Goal: Task Accomplishment & Management: Complete application form

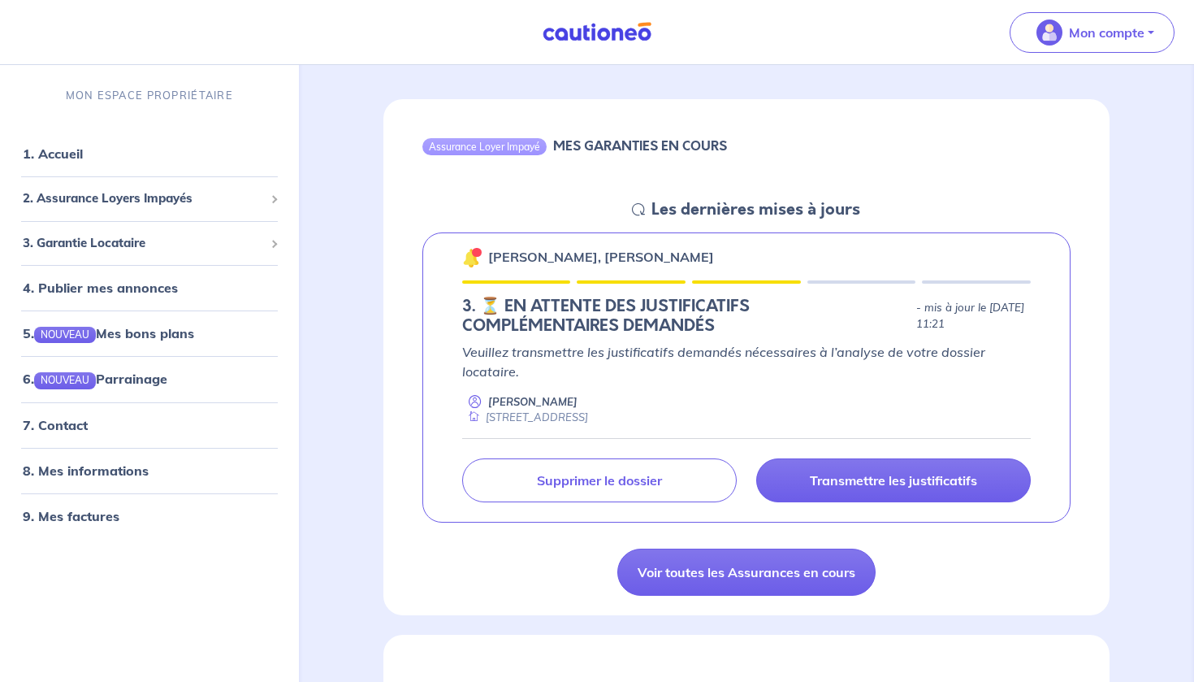
scroll to position [135, 0]
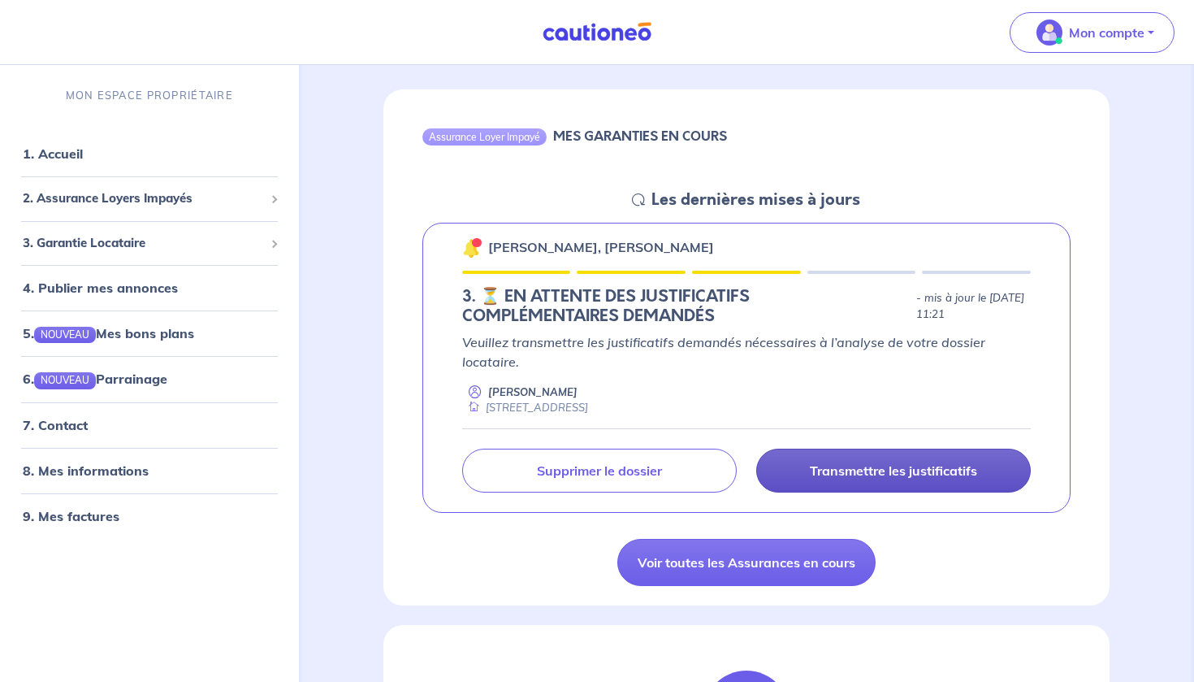
click at [925, 464] on p "Transmettre les justificatifs" at bounding box center [893, 470] width 167 height 16
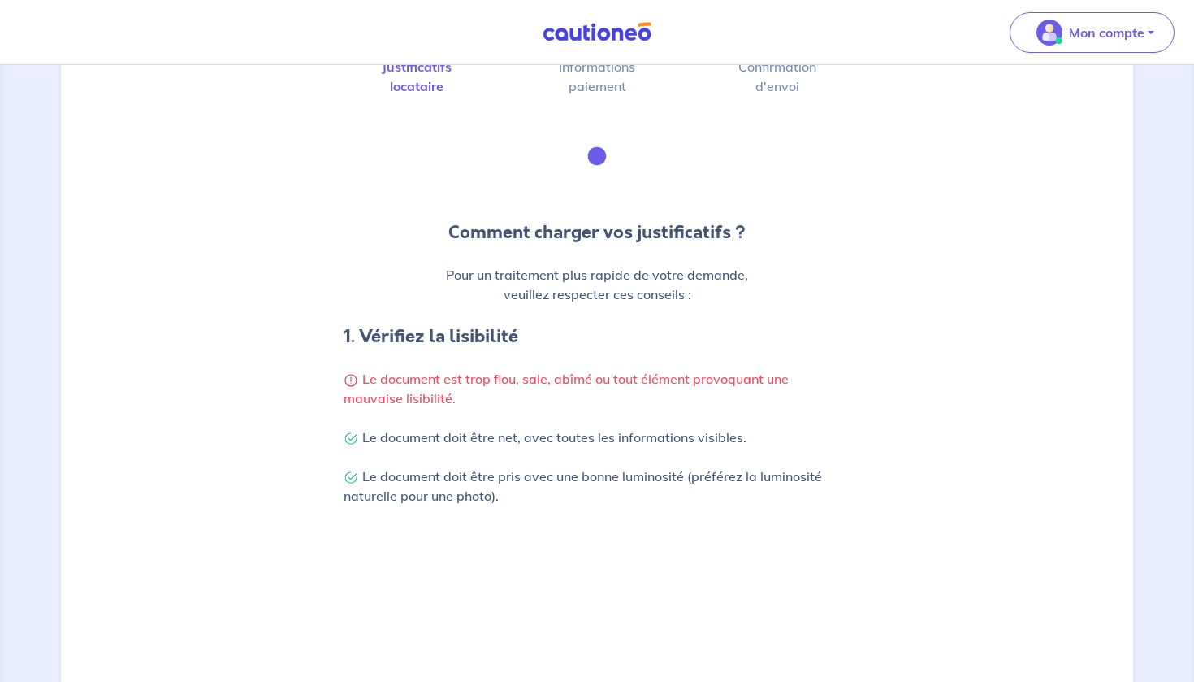
scroll to position [170, 1]
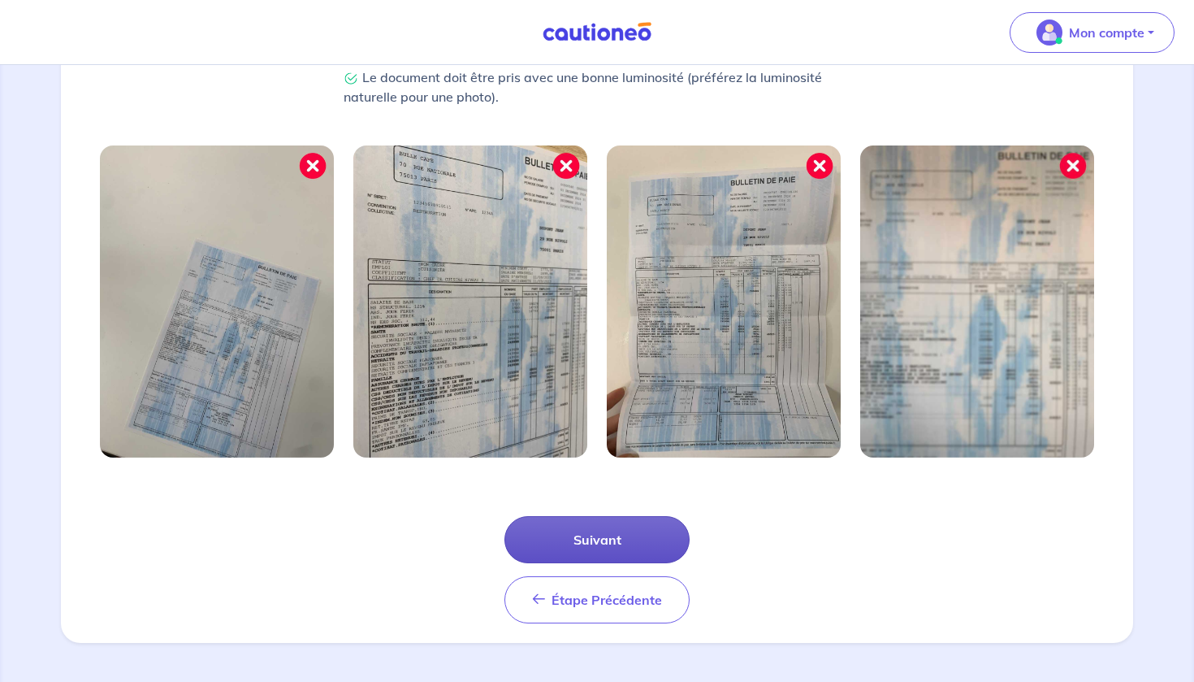
click at [625, 537] on button "Suivant" at bounding box center [597, 539] width 185 height 47
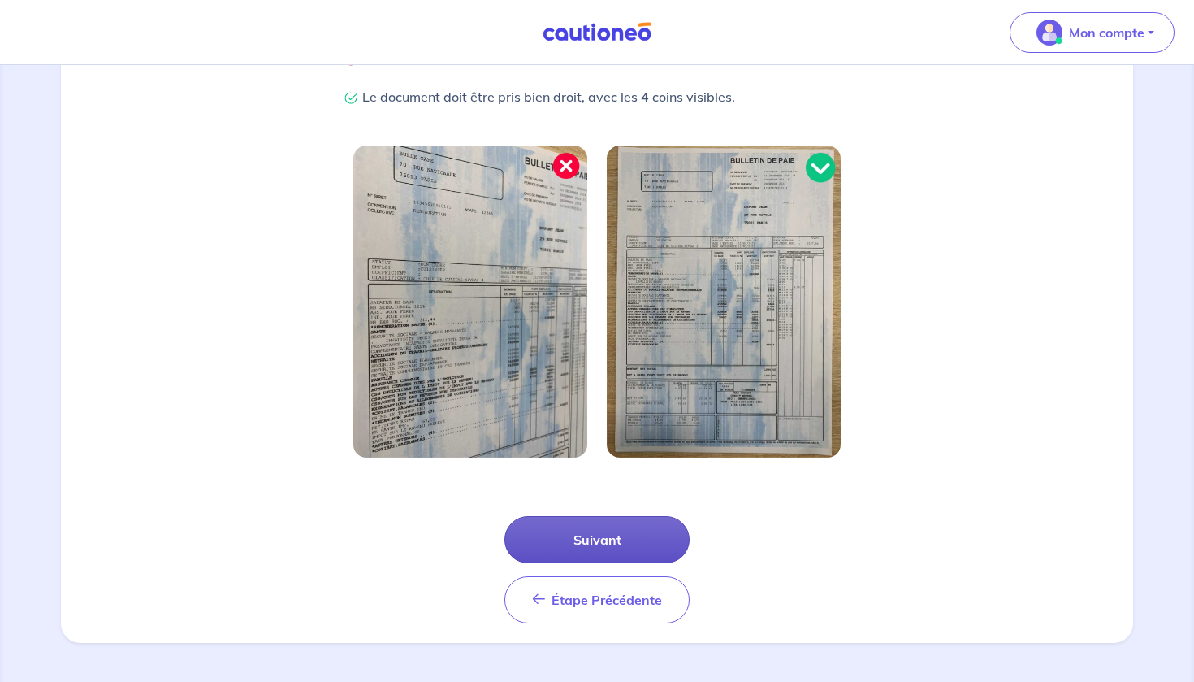
scroll to position [404, 0]
click at [608, 535] on button "Suivant" at bounding box center [597, 539] width 185 height 47
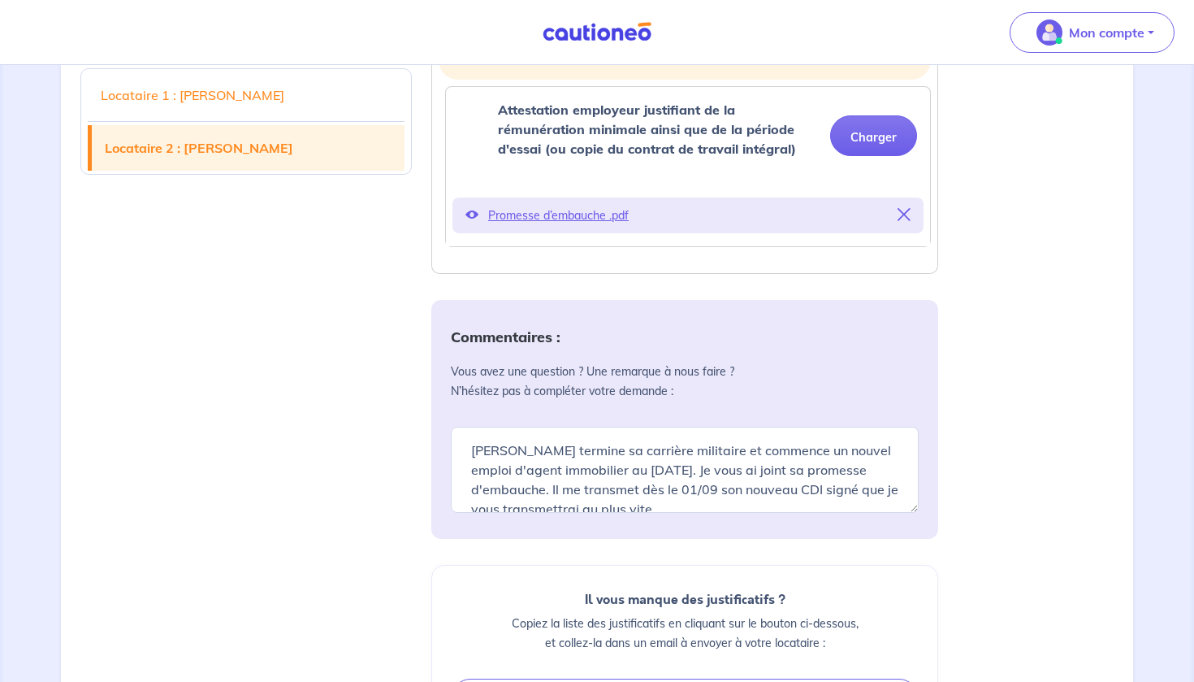
scroll to position [648, 0]
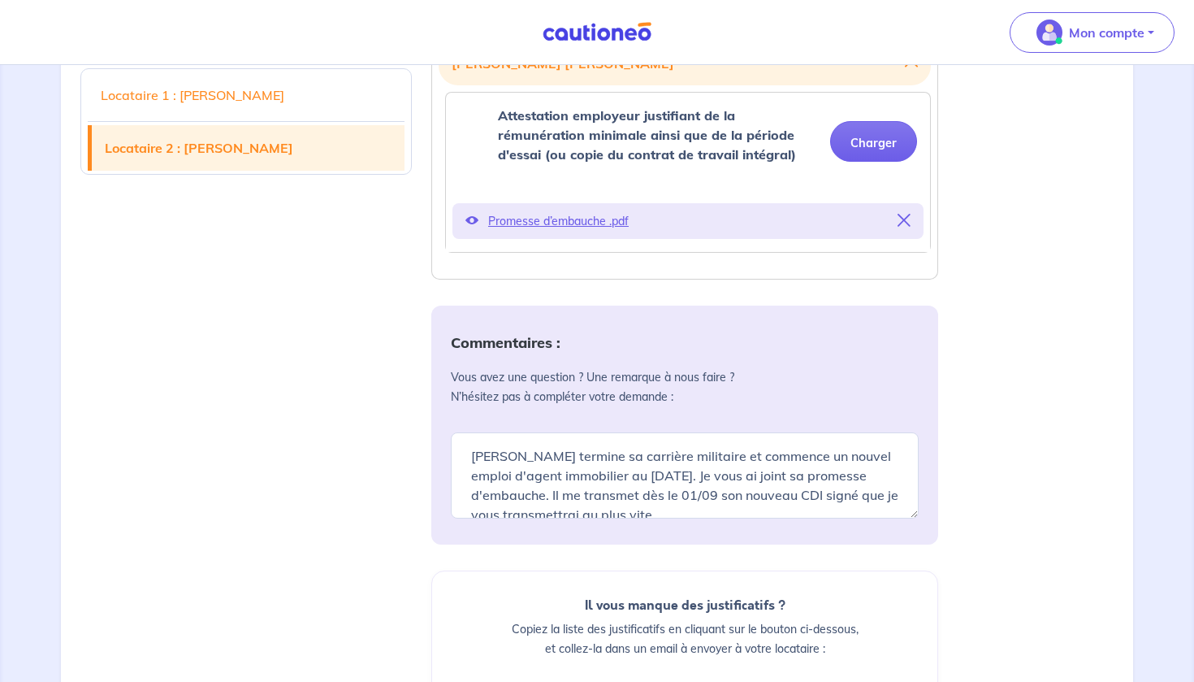
click at [907, 221] on icon at bounding box center [904, 220] width 13 height 13
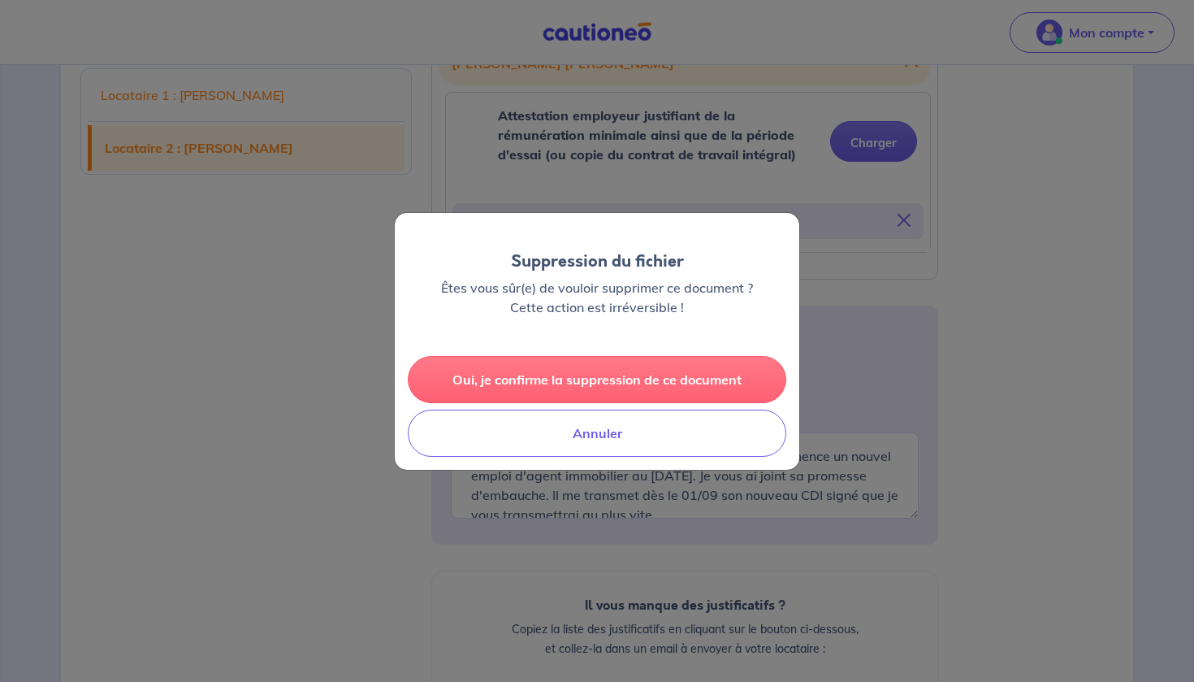
click at [616, 371] on button "Oui, je confirme la suppression de ce document" at bounding box center [597, 379] width 379 height 47
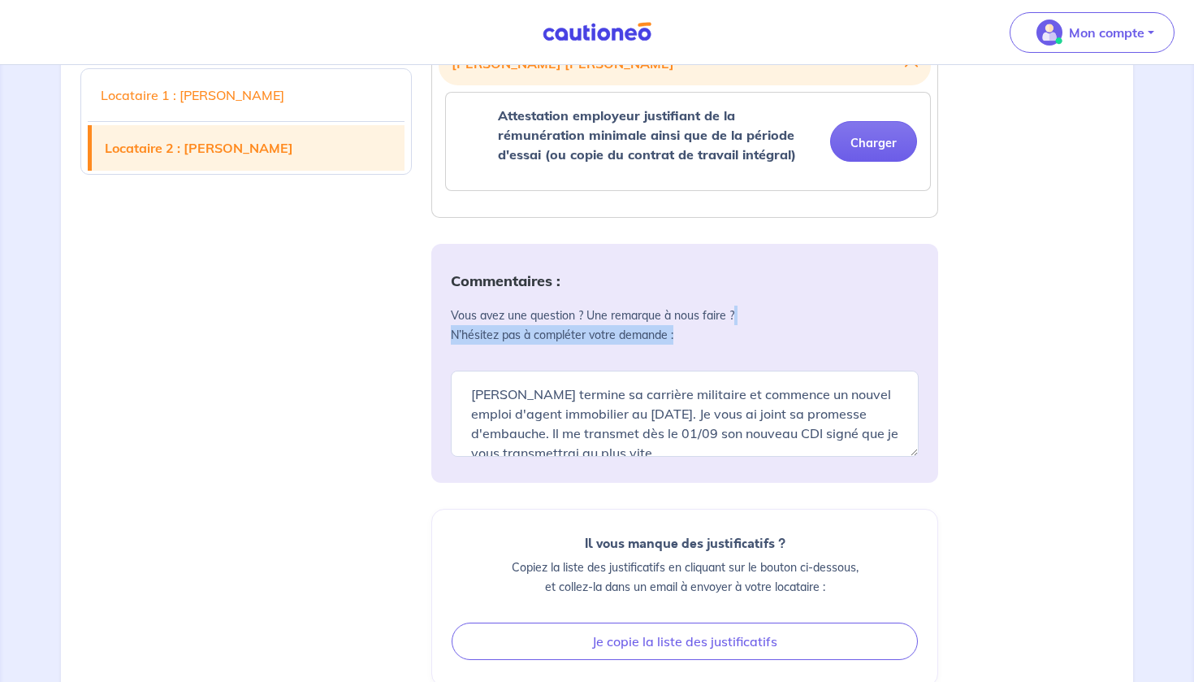
drag, startPoint x: 1013, startPoint y: 307, endPoint x: 1014, endPoint y: 354, distance: 47.1
click at [1014, 354] on div "Locataire 1 : [PERSON_NAME] Locataire 2 : [PERSON_NAME] Justificatifs locataire…" at bounding box center [597, 326] width 1053 height 1013
click at [1015, 328] on div "Locataire 1 : [PERSON_NAME] Locataire 2 : [PERSON_NAME] Justificatifs locataire…" at bounding box center [597, 326] width 1053 height 1013
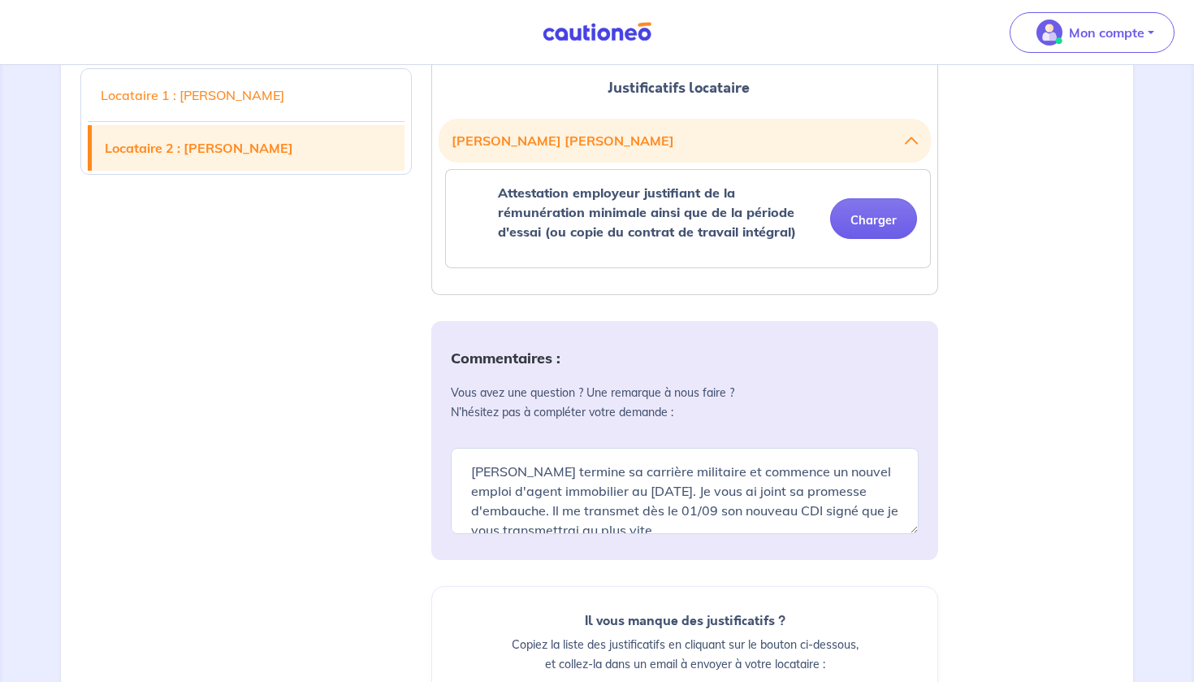
scroll to position [568, 0]
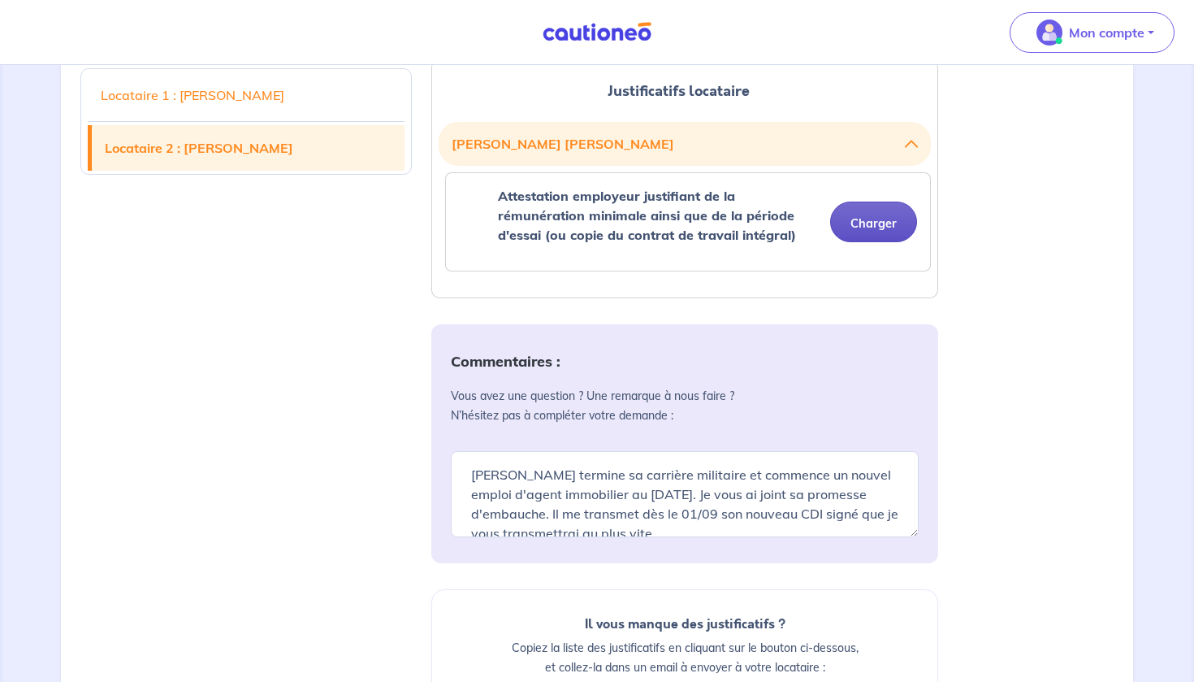
click at [875, 220] on button "Charger" at bounding box center [873, 222] width 87 height 41
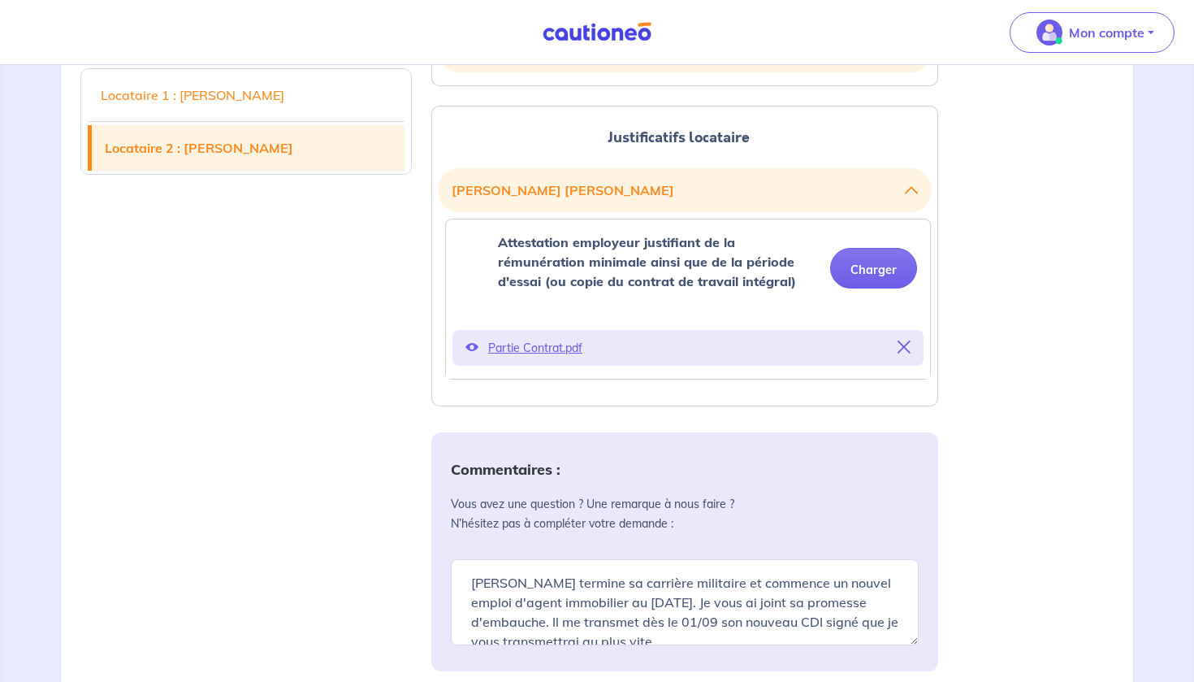
scroll to position [518, 0]
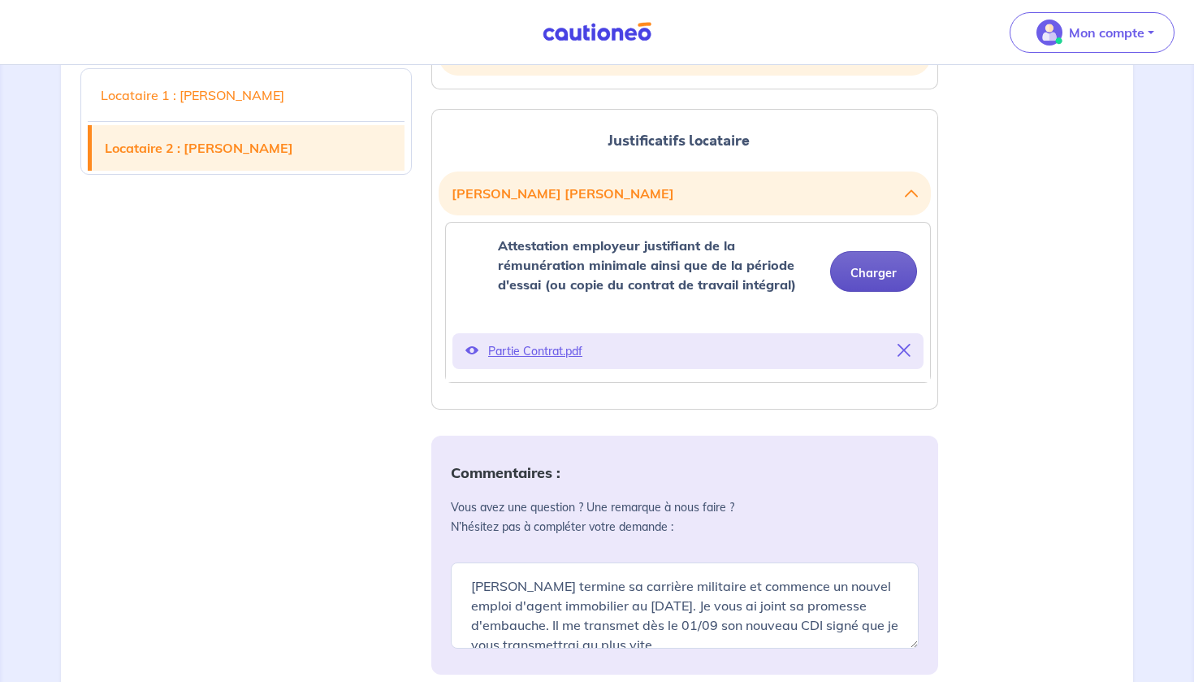
click at [871, 273] on button "Charger" at bounding box center [873, 271] width 87 height 41
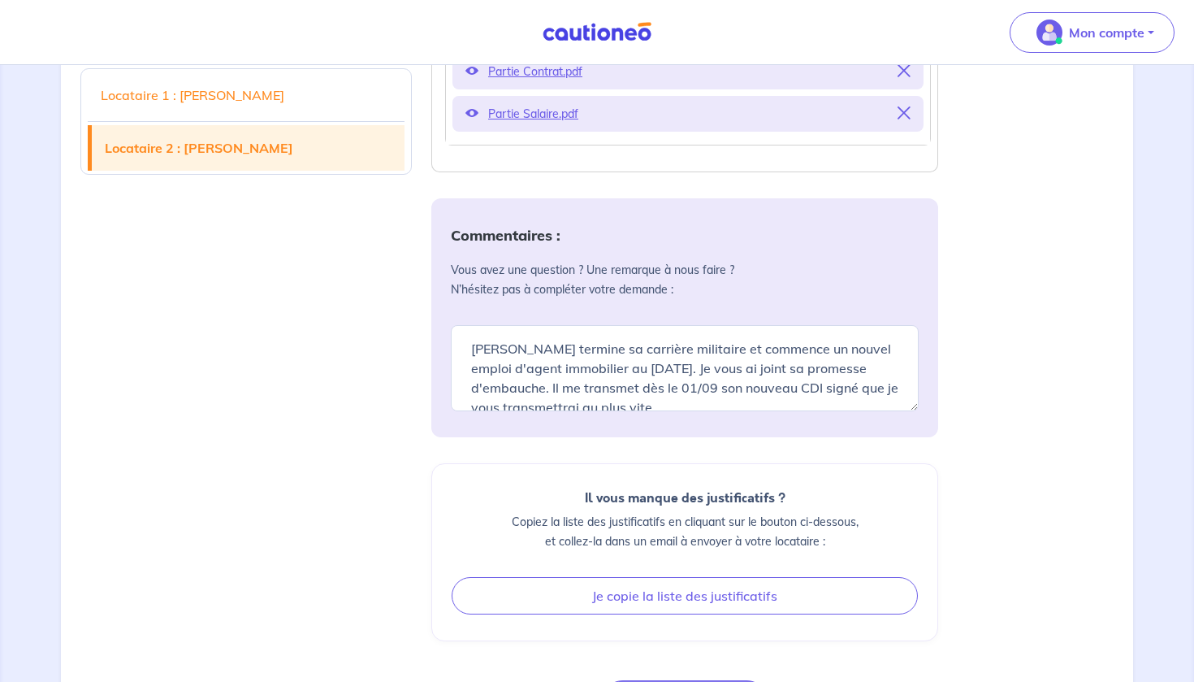
scroll to position [807, 0]
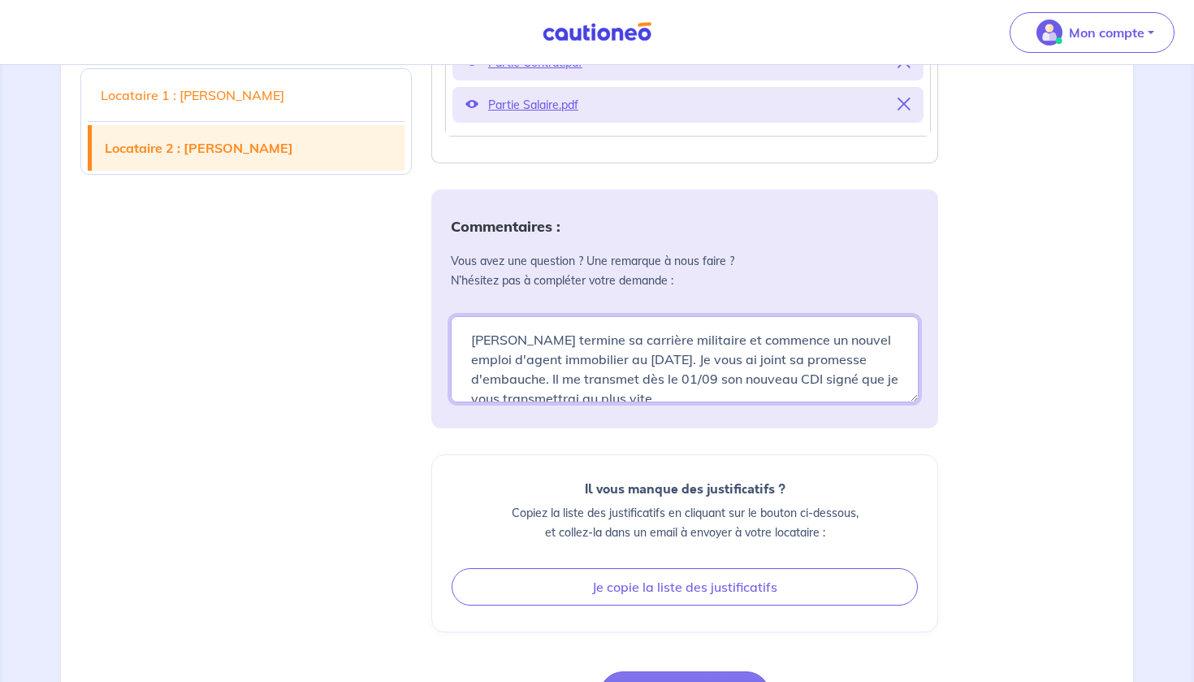
drag, startPoint x: 557, startPoint y: 342, endPoint x: 586, endPoint y: 349, distance: 29.4
click at [557, 342] on textarea "[PERSON_NAME] termine sa carrière militaire et commence un nouvel emploi d'agen…" at bounding box center [685, 359] width 468 height 86
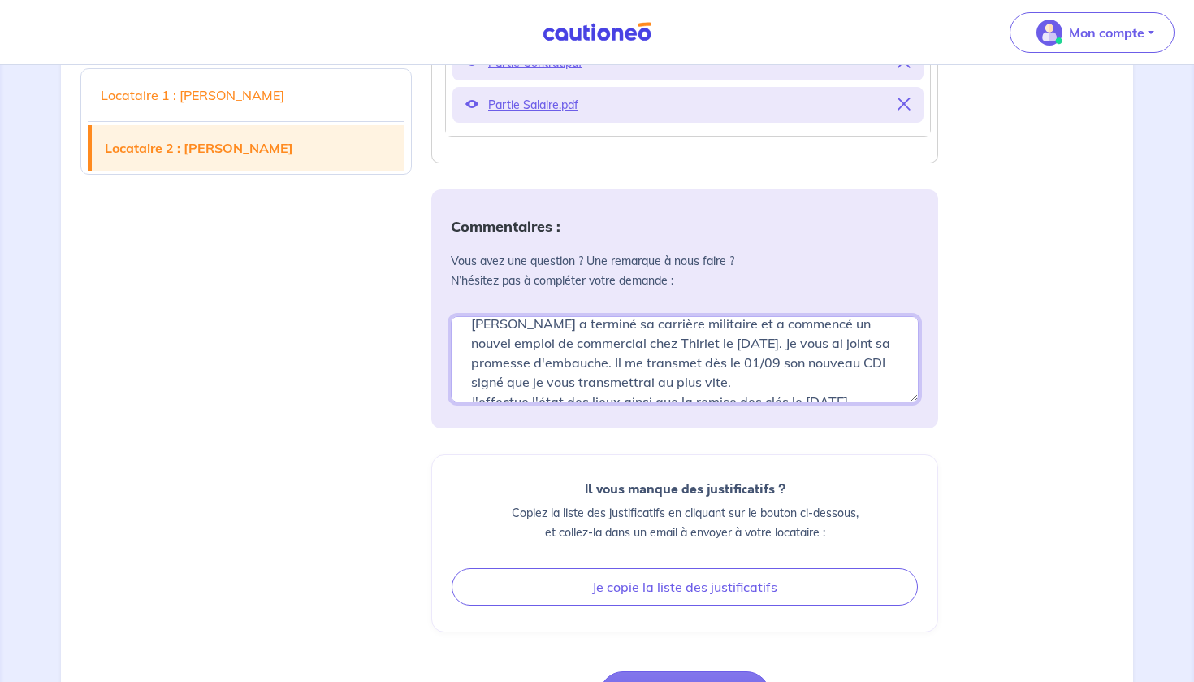
scroll to position [7, 0]
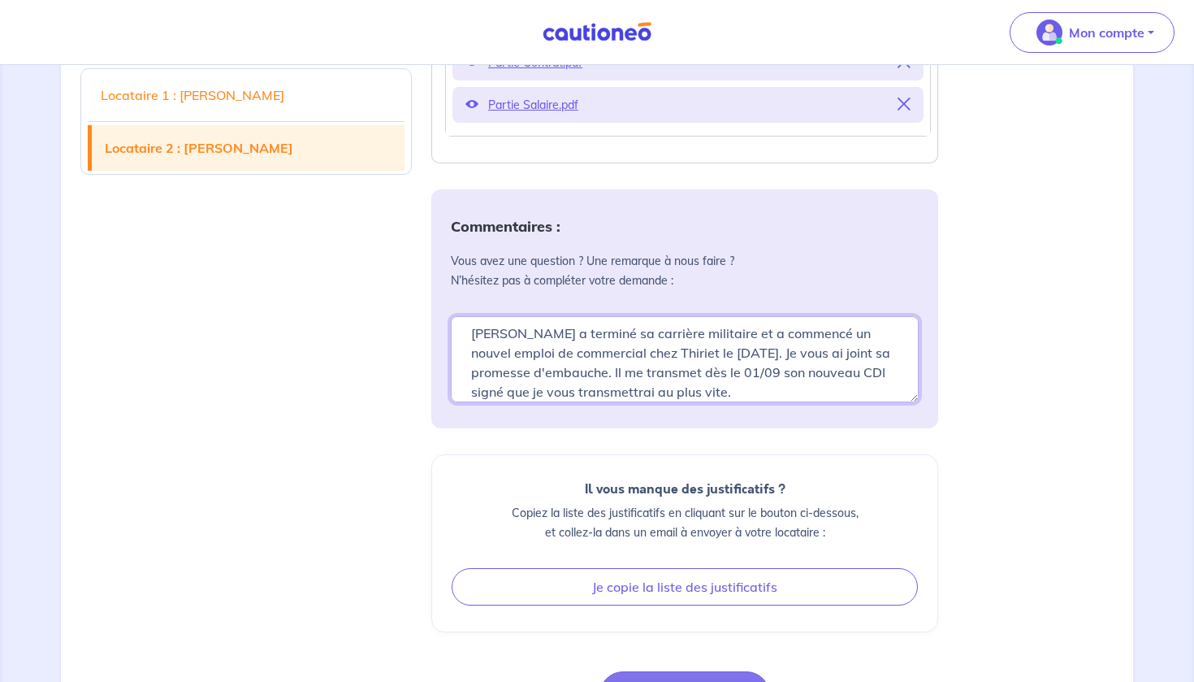
click at [860, 353] on textarea "[PERSON_NAME] a terminé sa carrière militaire et a commencé un nouvel emploi de…" at bounding box center [685, 359] width 468 height 86
click at [870, 356] on textarea "[PERSON_NAME] a terminé sa carrière militaire et a commencé un nouvel emploi de…" at bounding box center [685, 359] width 468 height 86
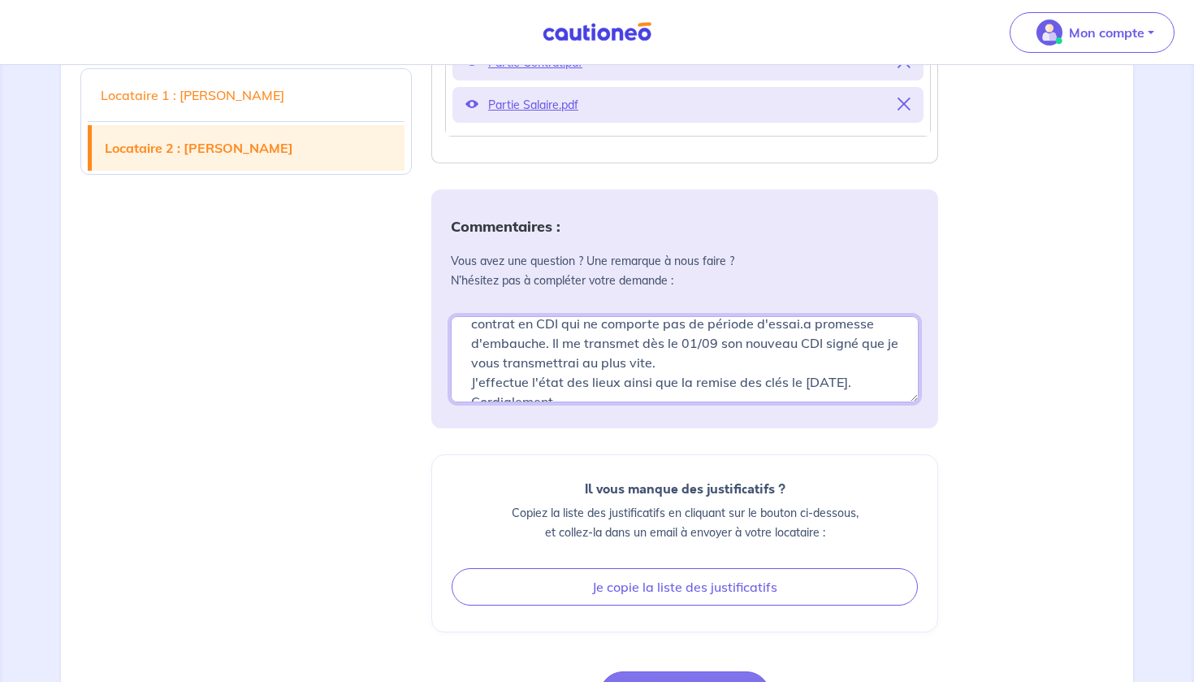
scroll to position [59, 0]
click at [650, 361] on textarea "[PERSON_NAME] a terminé sa carrière militaire et a commencé un nouvel emploi de…" at bounding box center [685, 359] width 468 height 86
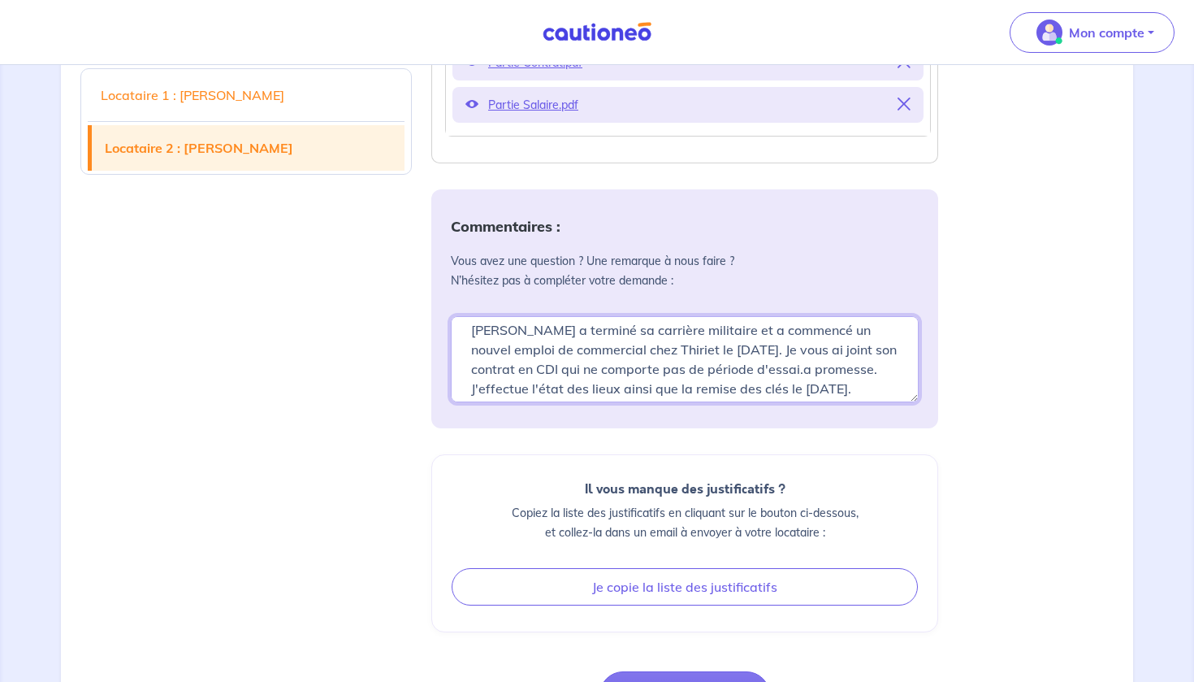
scroll to position [28, 0]
click at [527, 371] on textarea "[PERSON_NAME] a terminé sa carrière militaire et a commencé un nouvel emploi de…" at bounding box center [685, 359] width 468 height 86
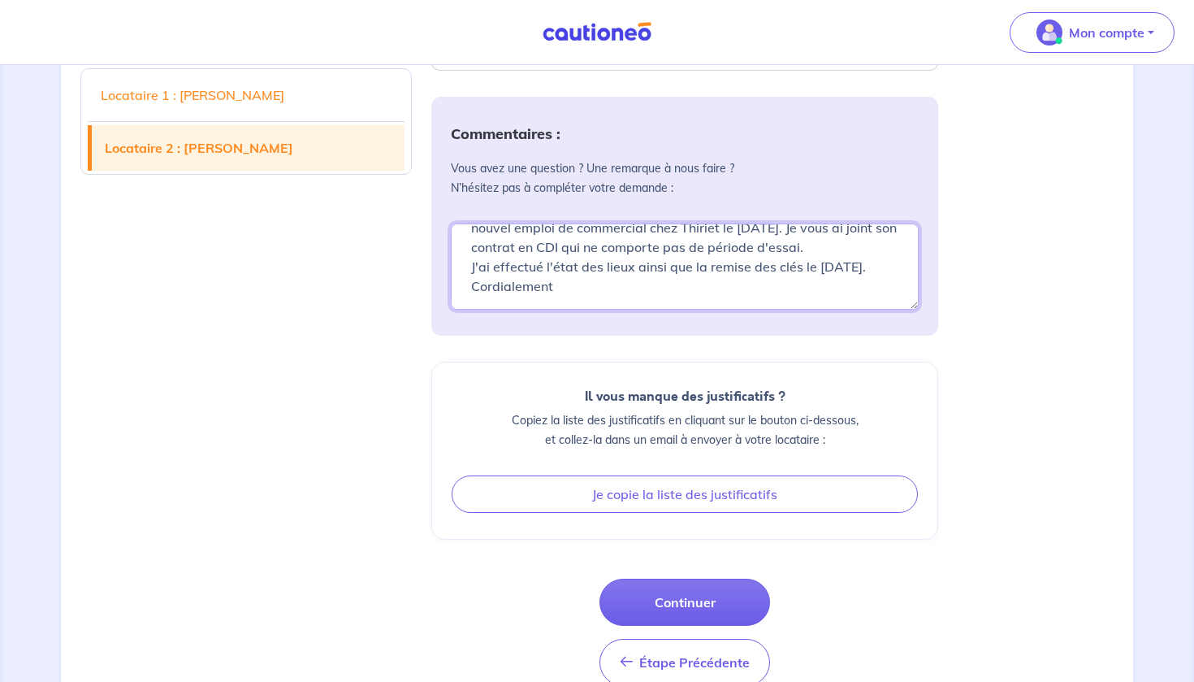
scroll to position [900, 0]
type textarea "[PERSON_NAME] a terminé sa carrière militaire et a commencé un nouvel emploi de…"
click at [699, 593] on button "Continuer" at bounding box center [685, 601] width 171 height 47
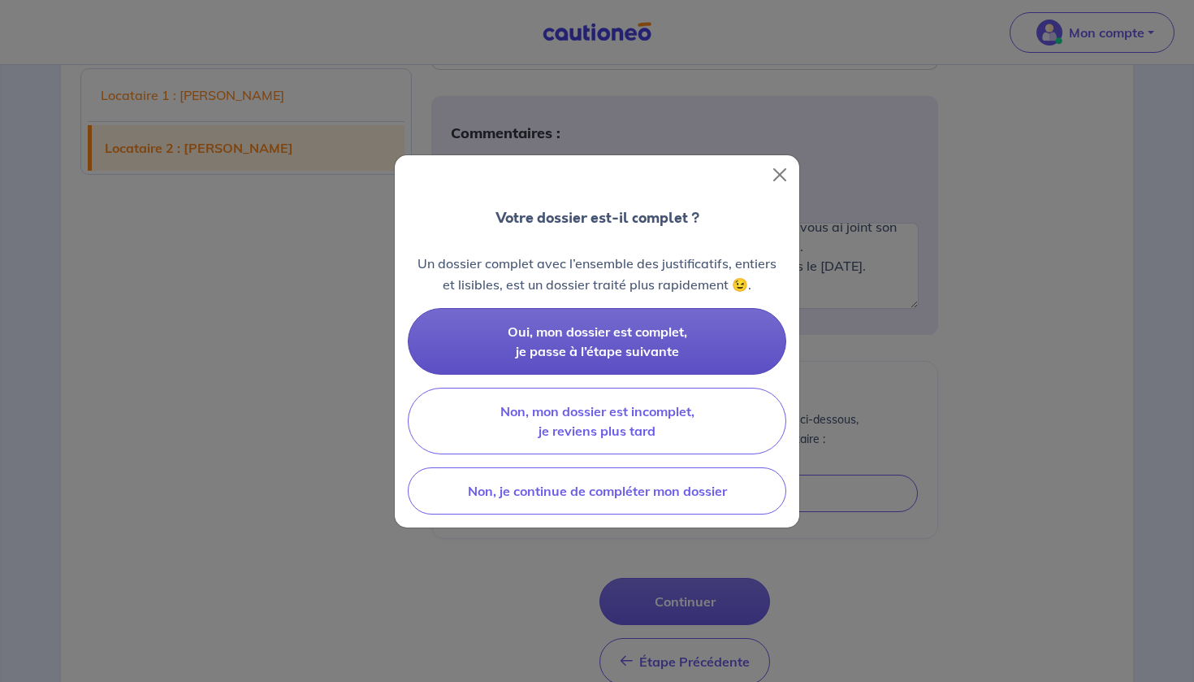
click at [570, 333] on span "Oui, mon dossier est complet, je passe à l’étape suivante" at bounding box center [598, 341] width 180 height 36
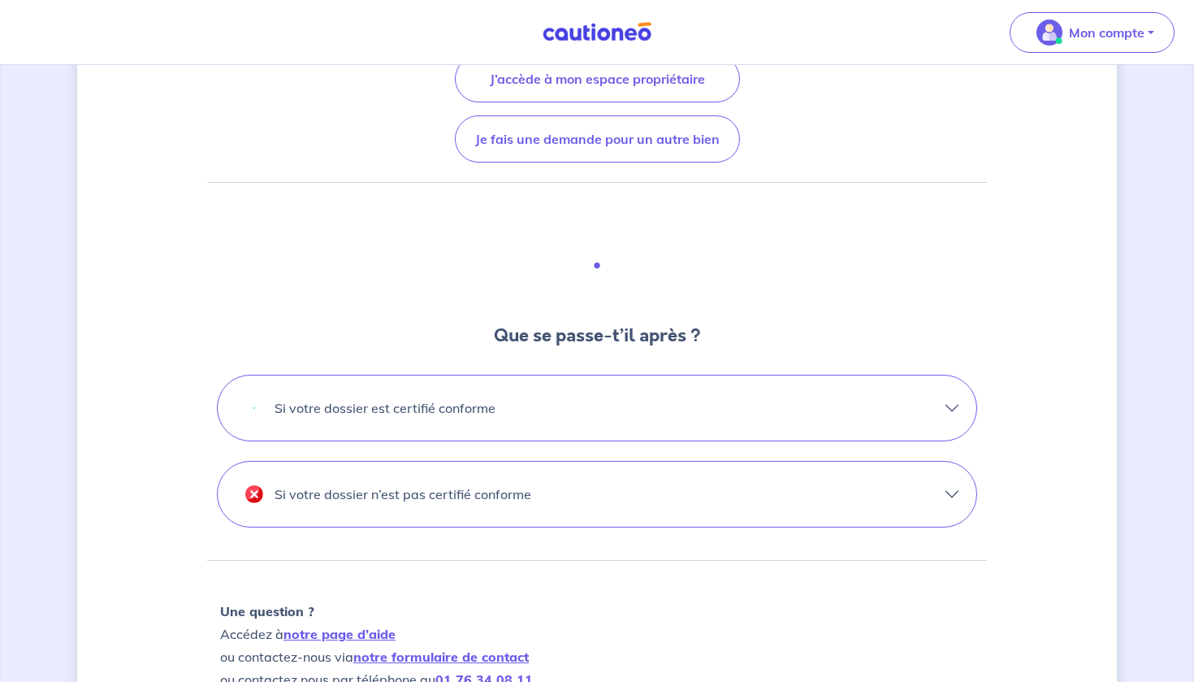
scroll to position [303, 0]
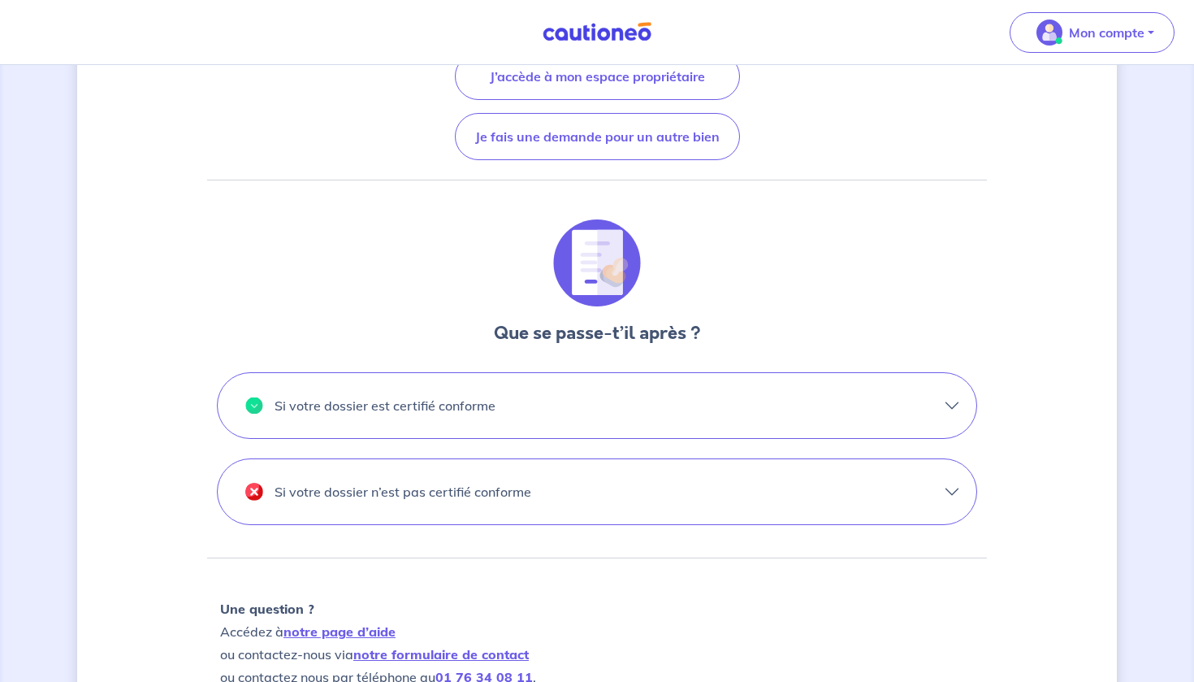
click at [951, 404] on button "Si votre dossier est certifié conforme" at bounding box center [597, 405] width 759 height 65
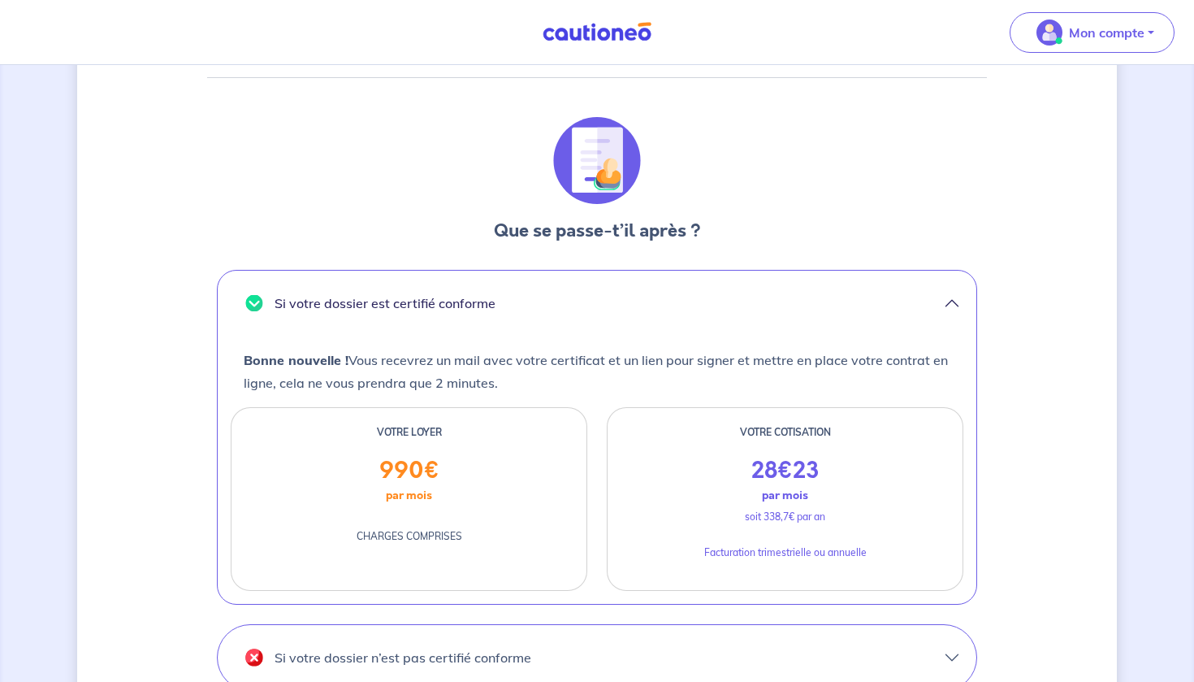
scroll to position [404, 0]
click at [952, 301] on button "Si votre dossier est certifié conforme" at bounding box center [597, 304] width 759 height 65
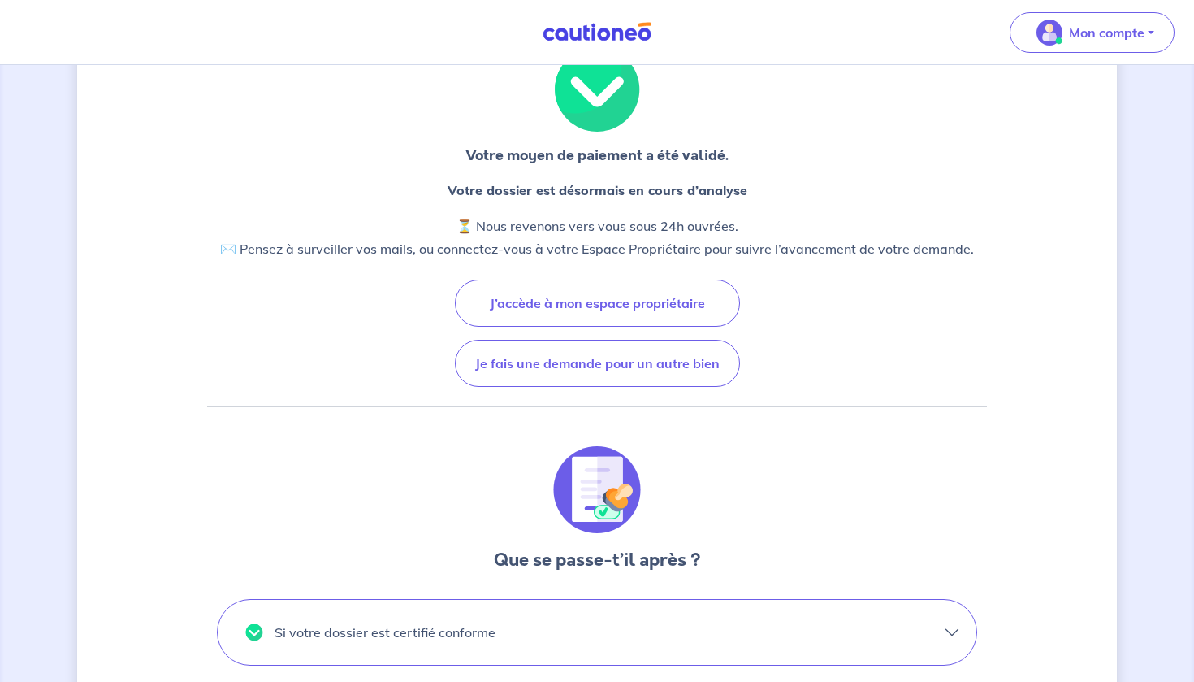
scroll to position [66, 0]
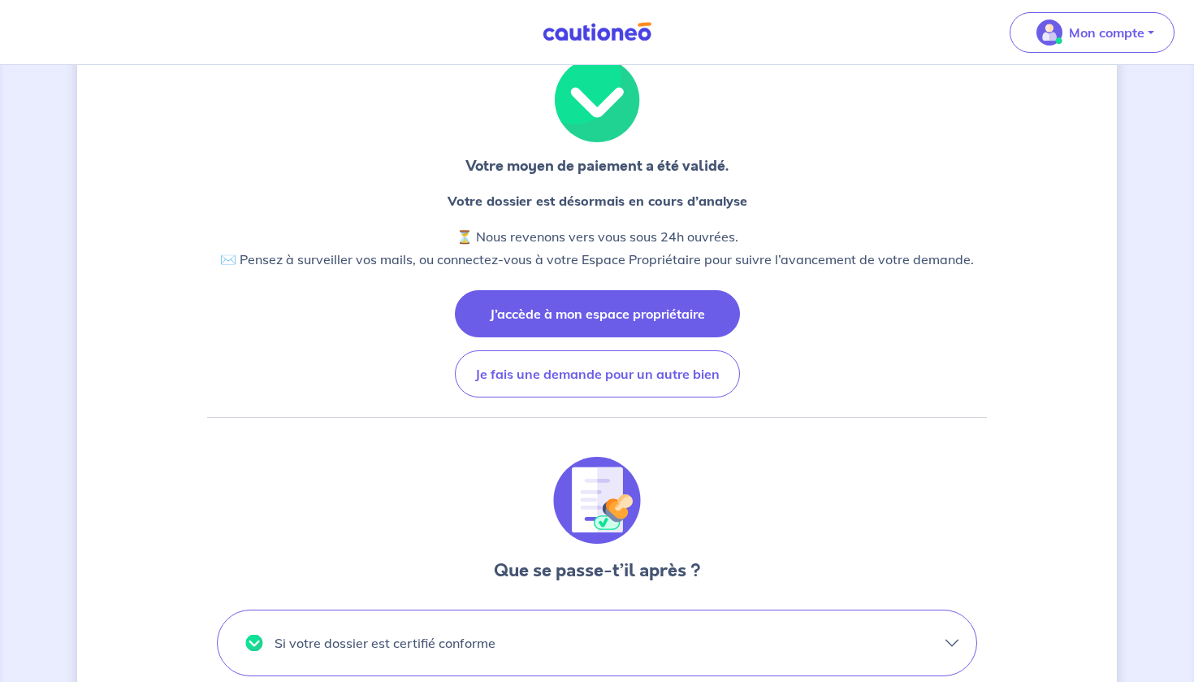
click at [583, 316] on button "J’accède à mon espace propriétaire" at bounding box center [597, 313] width 285 height 47
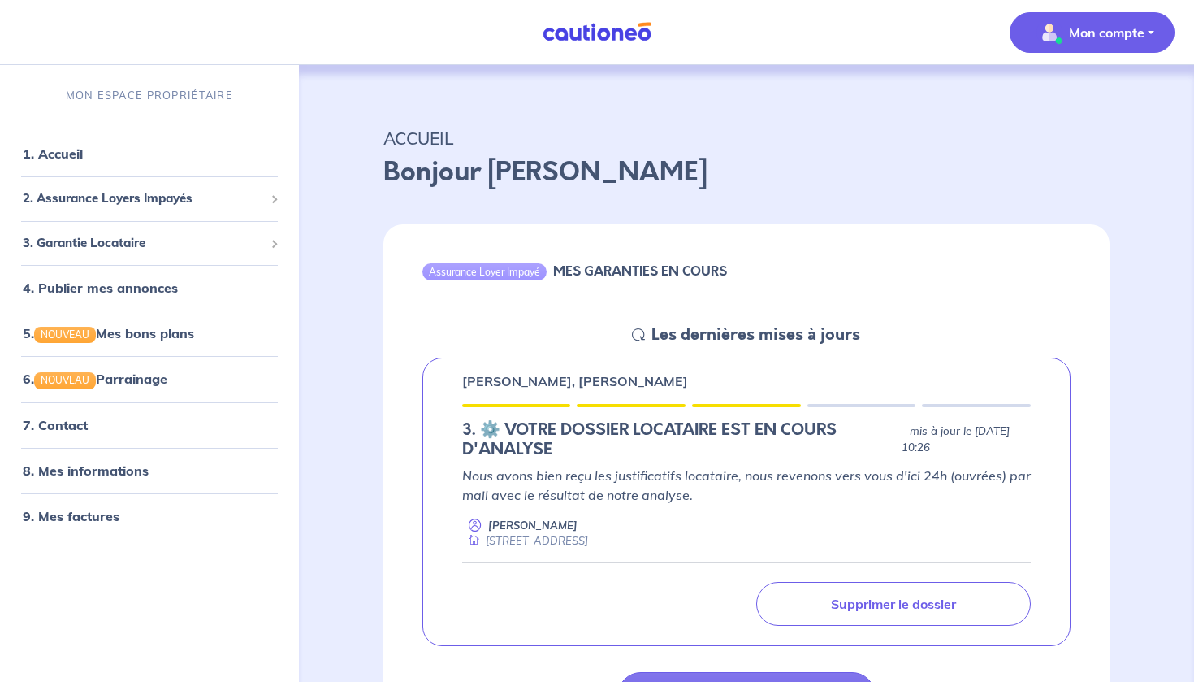
click at [1150, 30] on button "Mon compte" at bounding box center [1092, 32] width 165 height 41
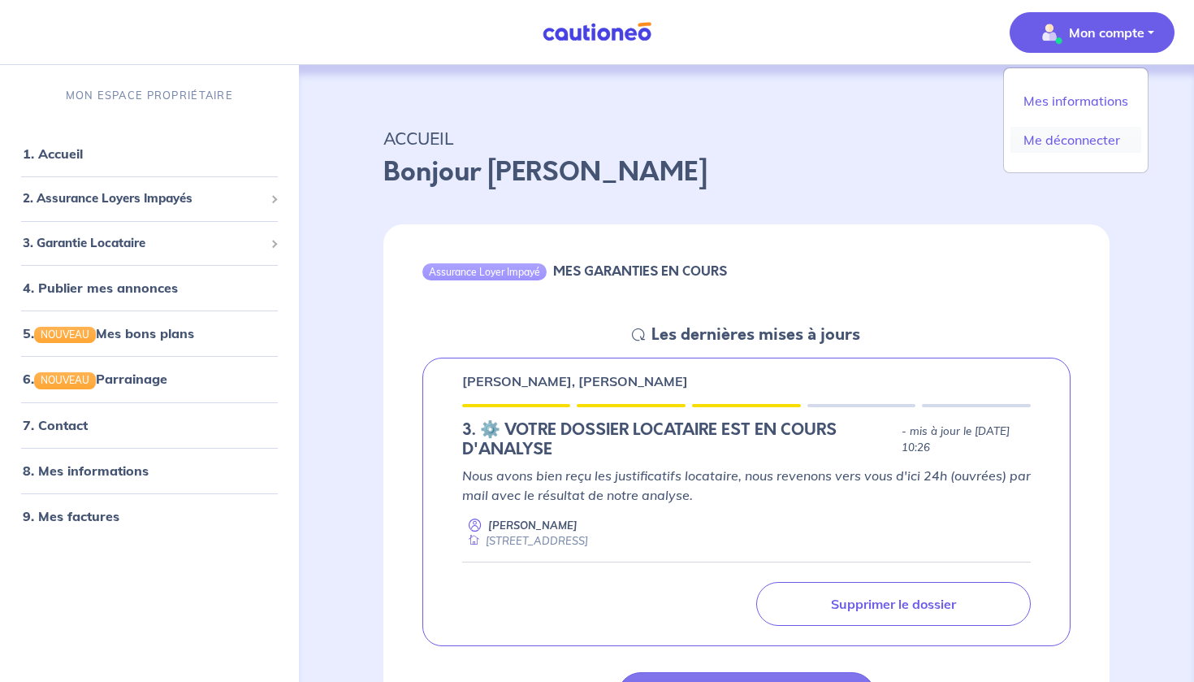
click at [1072, 147] on link "Me déconnecter" at bounding box center [1076, 140] width 131 height 26
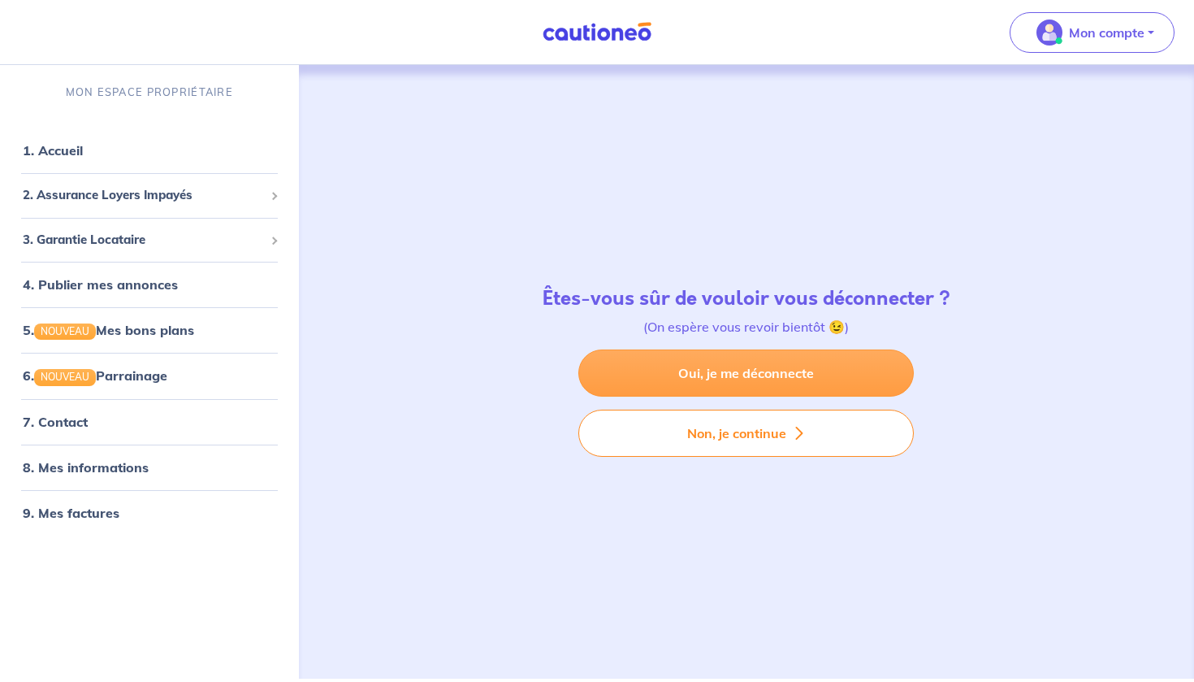
click at [797, 374] on link "Oui, je me déconnecte" at bounding box center [747, 372] width 336 height 47
